Goal: Task Accomplishment & Management: Complete application form

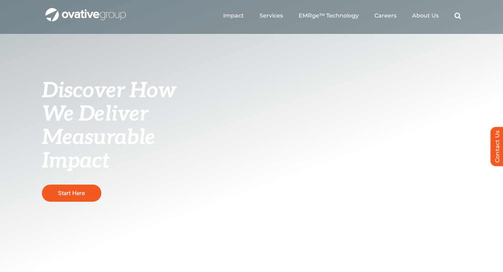
scroll to position [25, 0]
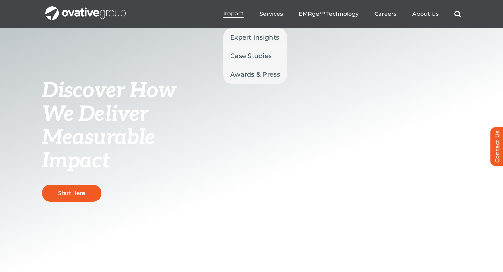
click at [237, 17] on link "Impact" at bounding box center [233, 14] width 21 height 8
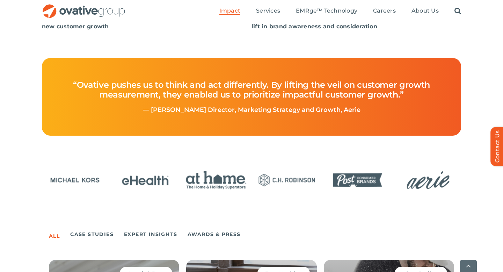
scroll to position [293, 0]
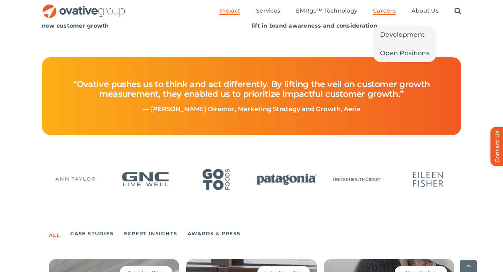
click at [389, 14] on span "Careers" at bounding box center [384, 10] width 23 height 7
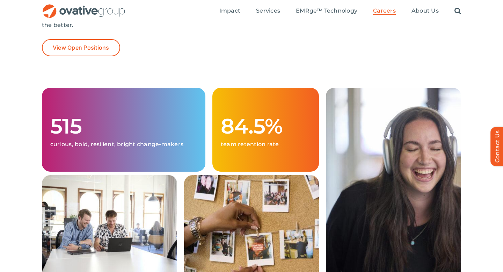
scroll to position [165, 0]
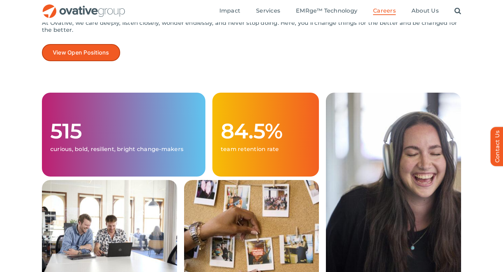
click at [84, 56] on span "View Open Positions" at bounding box center [81, 52] width 57 height 7
